Goal: Task Accomplishment & Management: Use online tool/utility

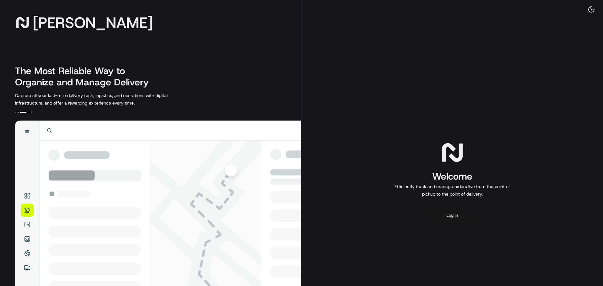
click at [451, 213] on button "Log in" at bounding box center [452, 215] width 50 height 15
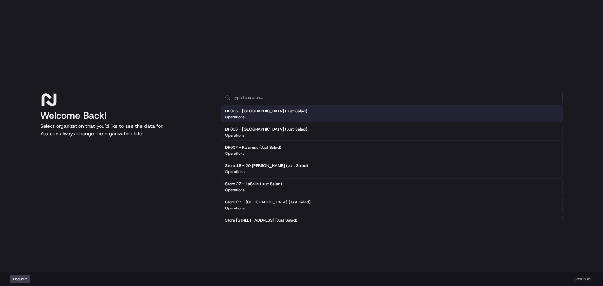
click at [239, 93] on input "text" at bounding box center [396, 97] width 326 height 13
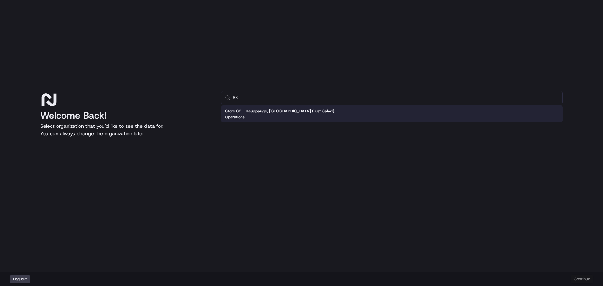
type input "88"
click at [265, 102] on input "88" at bounding box center [396, 97] width 326 height 13
type input "8"
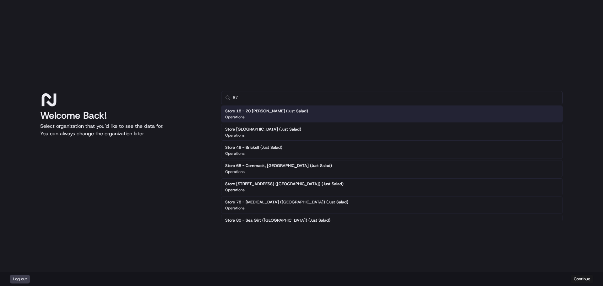
type input "87"
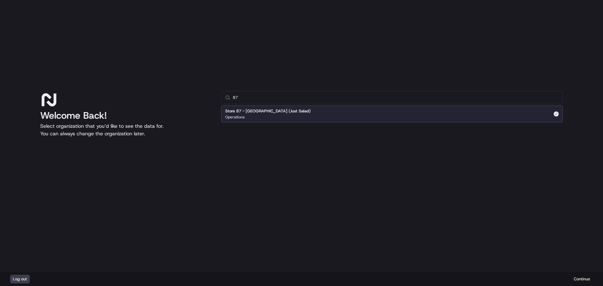
click at [573, 278] on button "Continue" at bounding box center [582, 279] width 22 height 9
